Goal: Transaction & Acquisition: Purchase product/service

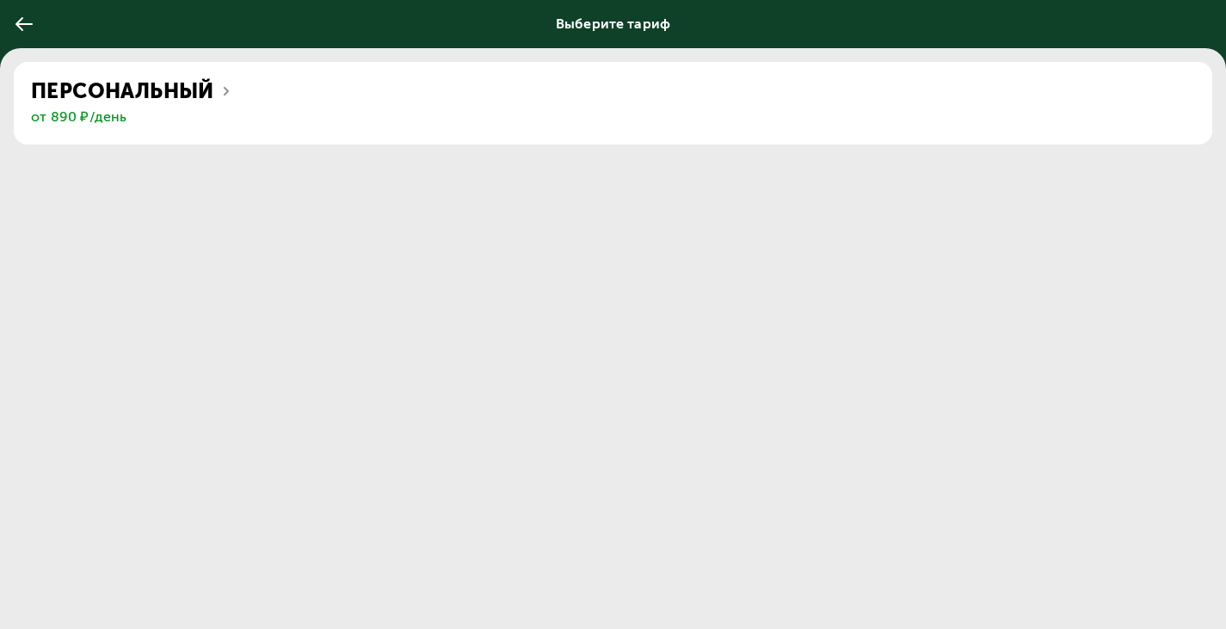
click at [386, 79] on div "Персональный" at bounding box center [613, 91] width 1164 height 24
